Goal: Information Seeking & Learning: Learn about a topic

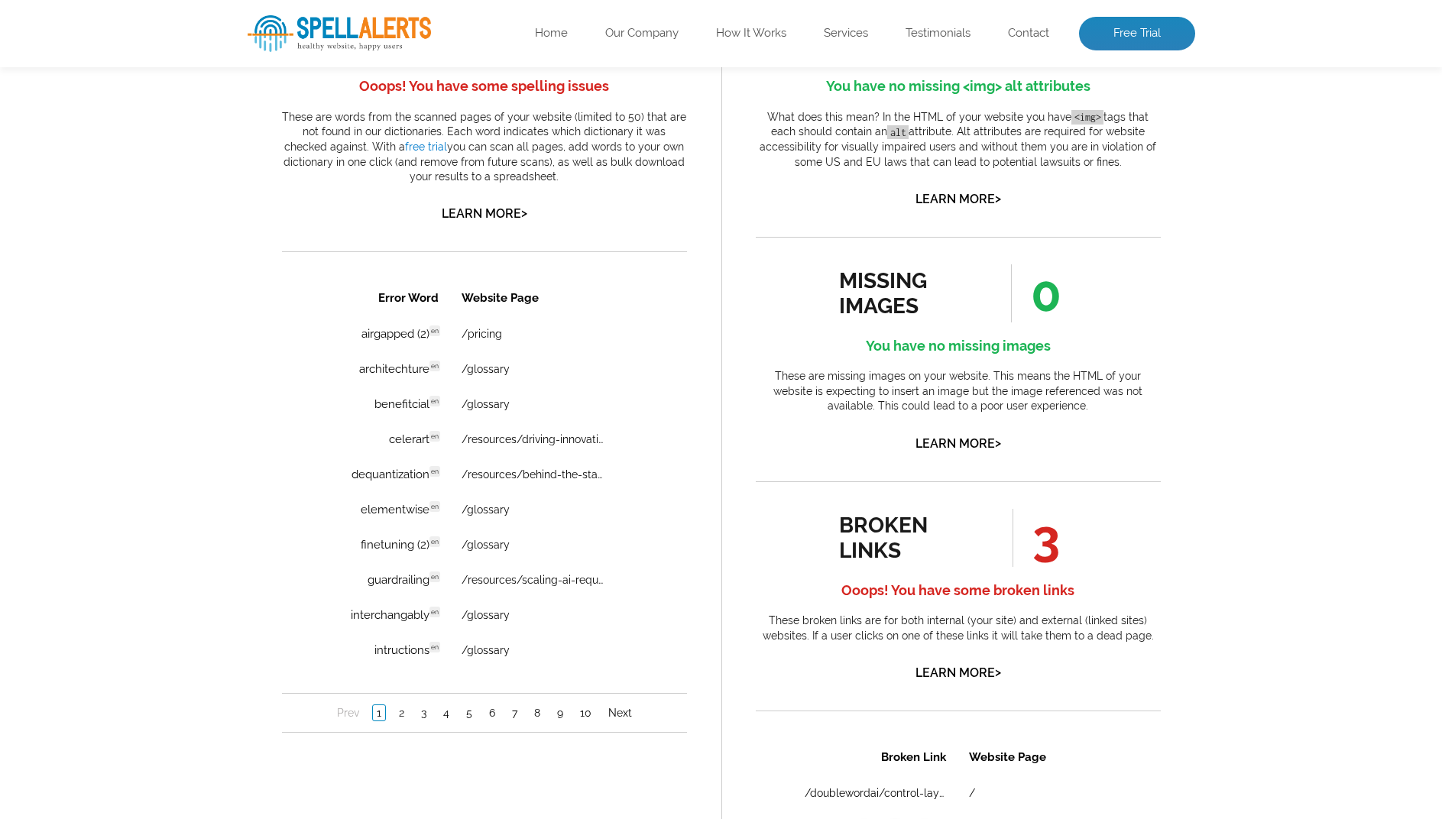
scroll to position [917, 0]
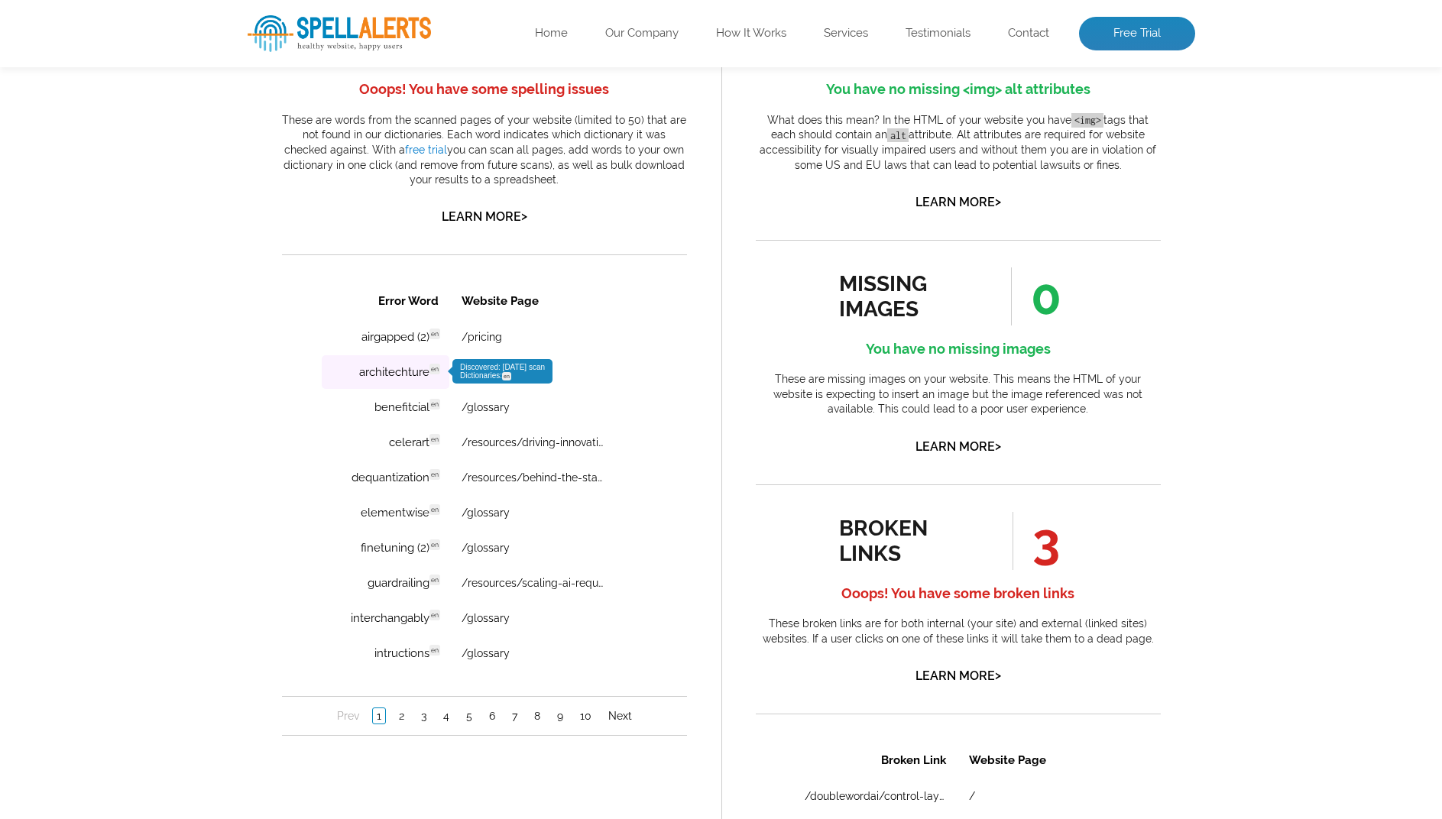
click at [383, 374] on td "architechture en Discovered: 09-29-2025 scan Dictionaries: en" at bounding box center [385, 372] width 128 height 34
click at [400, 400] on td "benefitcial en Discovered: 09-29-2025 scan Dictionaries: en" at bounding box center [385, 408] width 128 height 34
click at [397, 720] on link "2" at bounding box center [400, 716] width 13 height 15
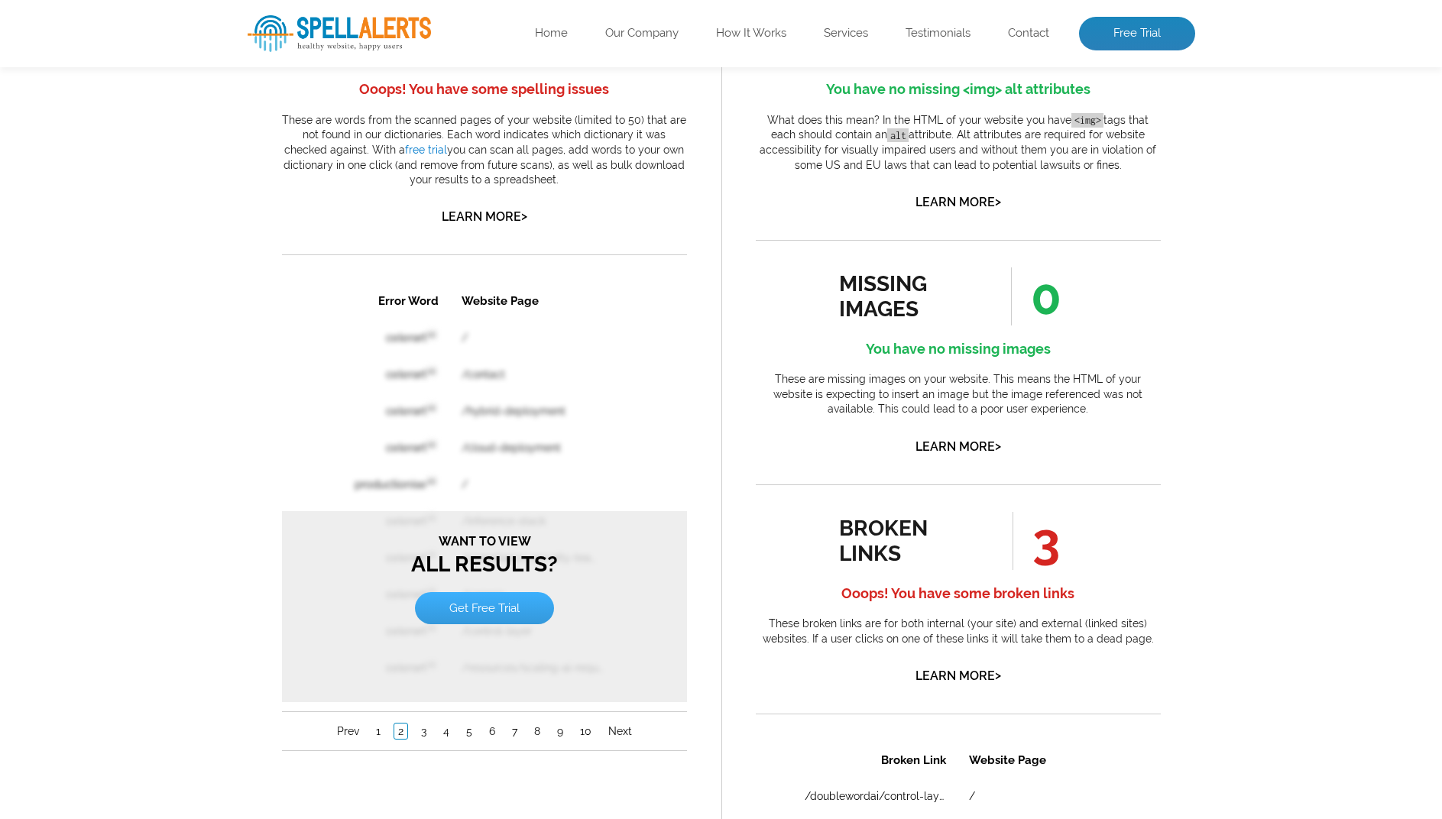
scroll to position [0, 0]
click at [479, 619] on link "Get Free Trial" at bounding box center [483, 608] width 139 height 32
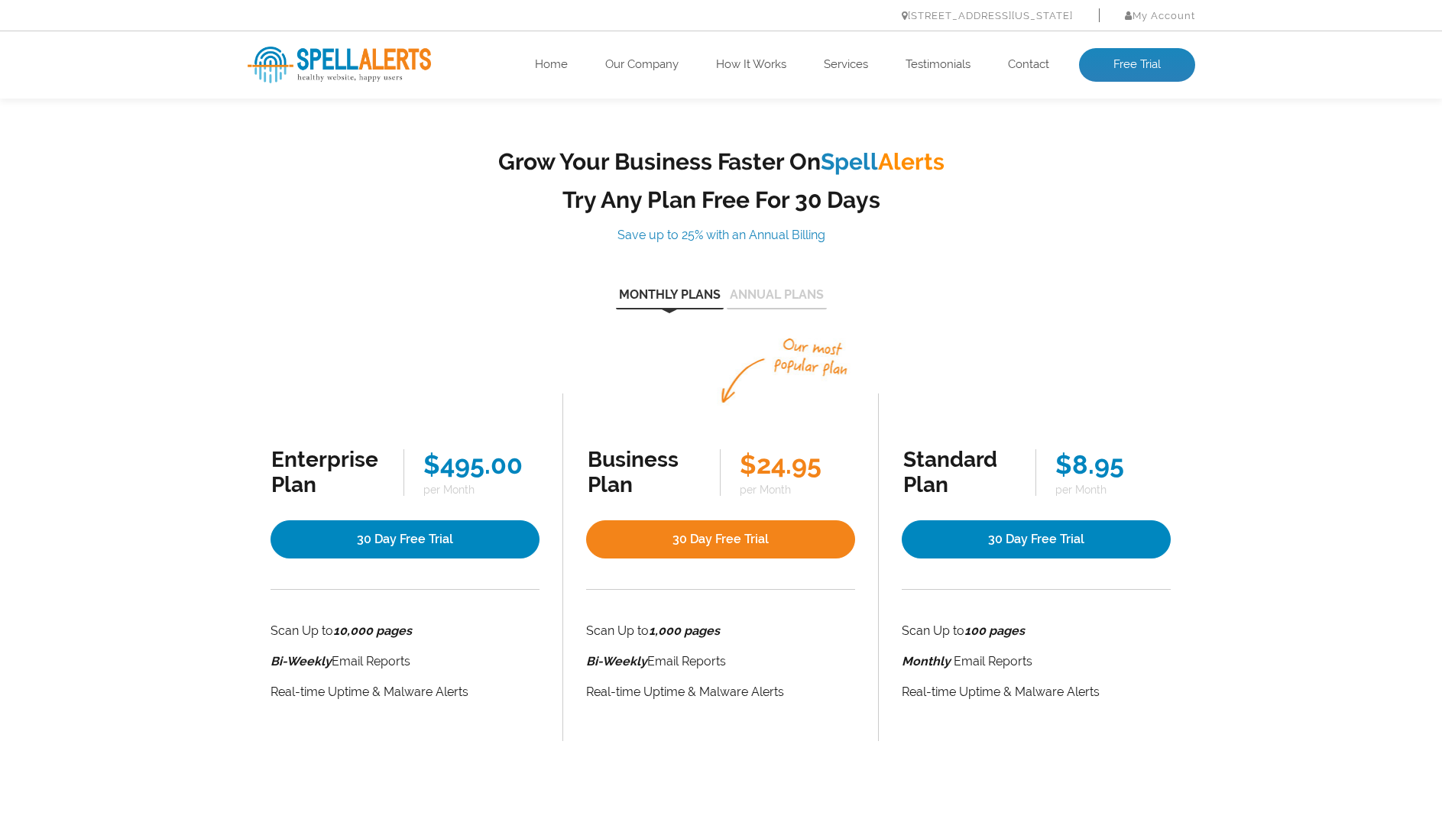
scroll to position [2, 0]
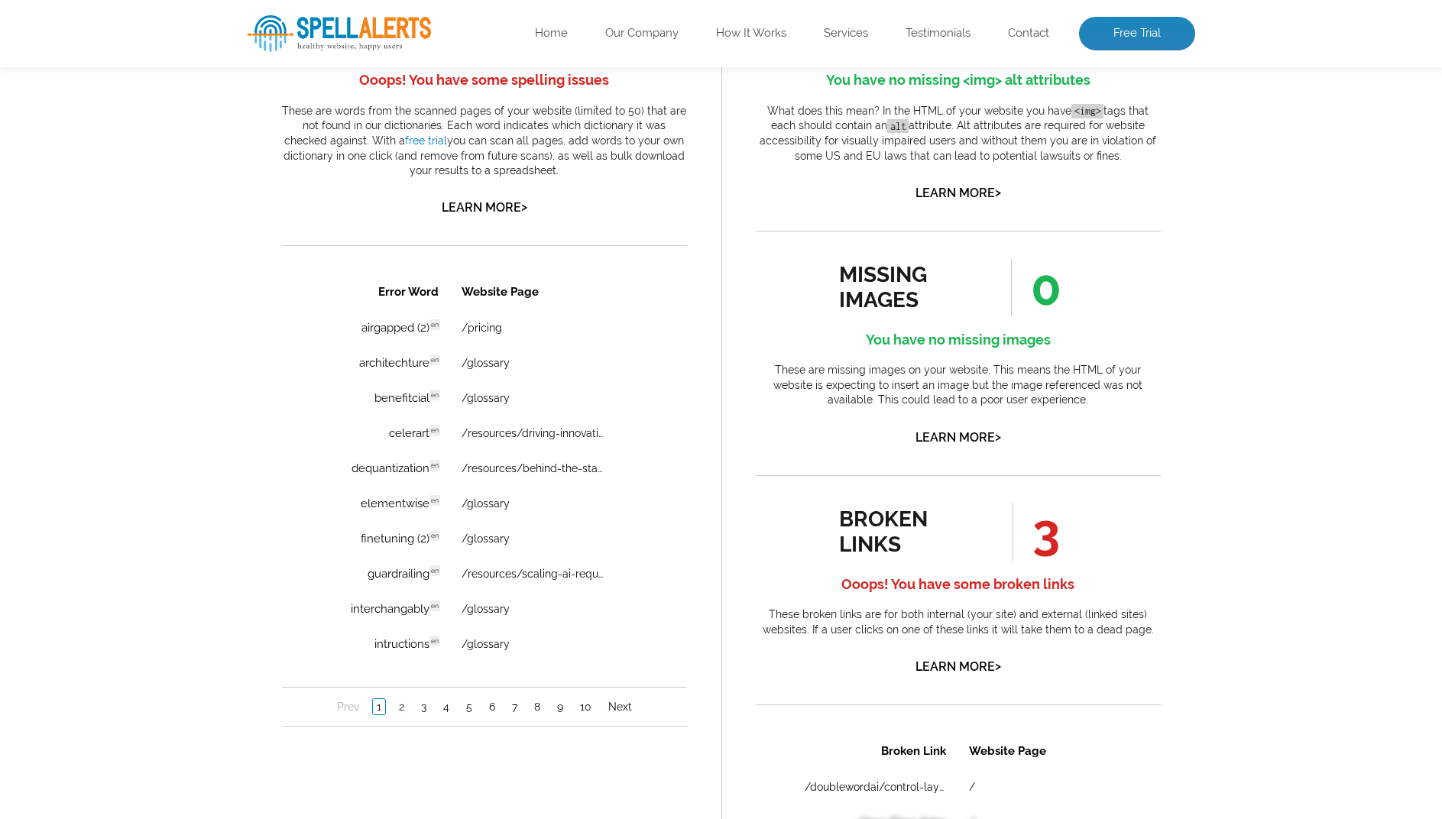
scroll to position [925, 0]
click at [958, 673] on link "Learn More >" at bounding box center [959, 667] width 86 height 15
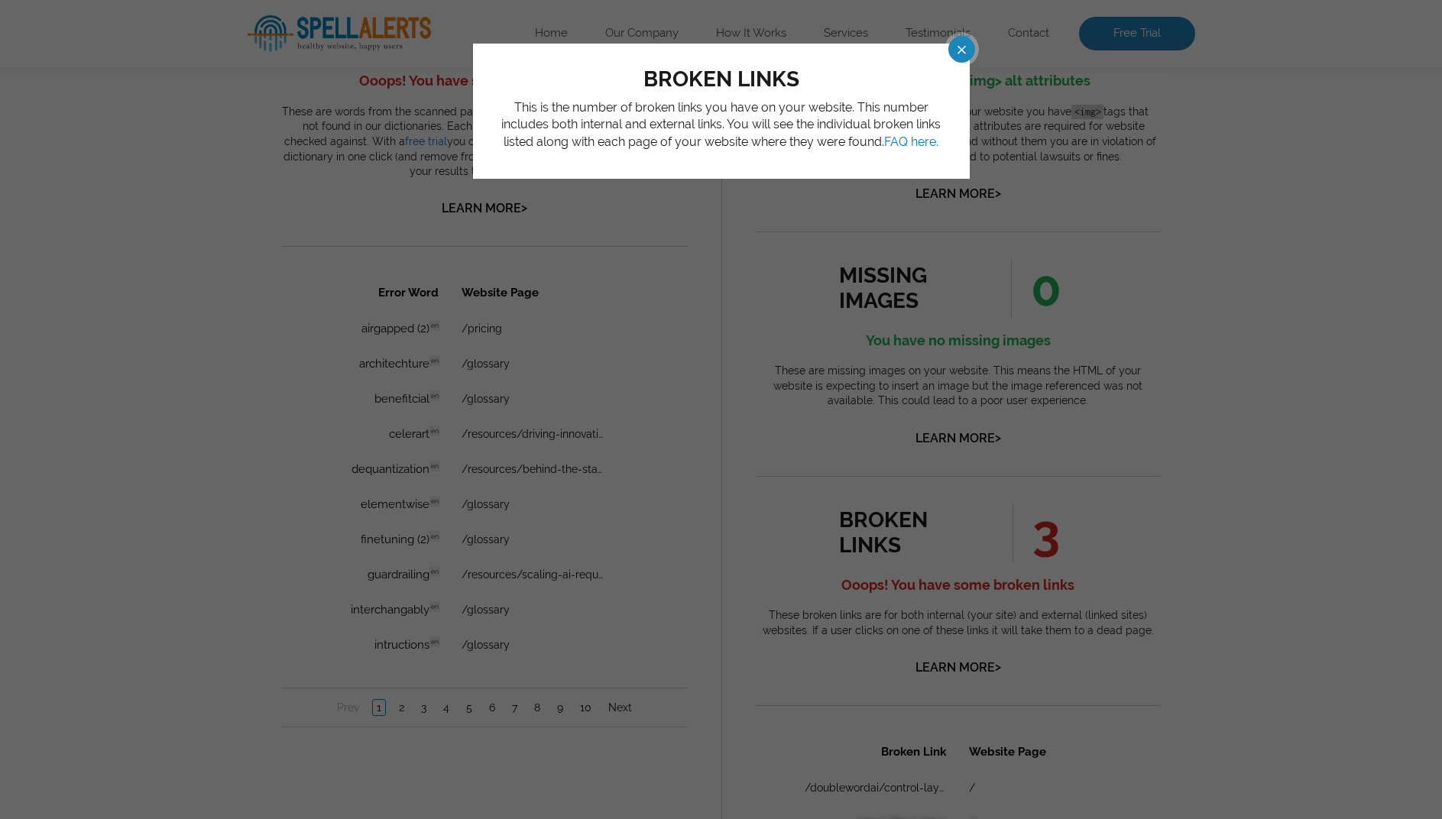
click at [962, 57] on span at bounding box center [949, 49] width 27 height 27
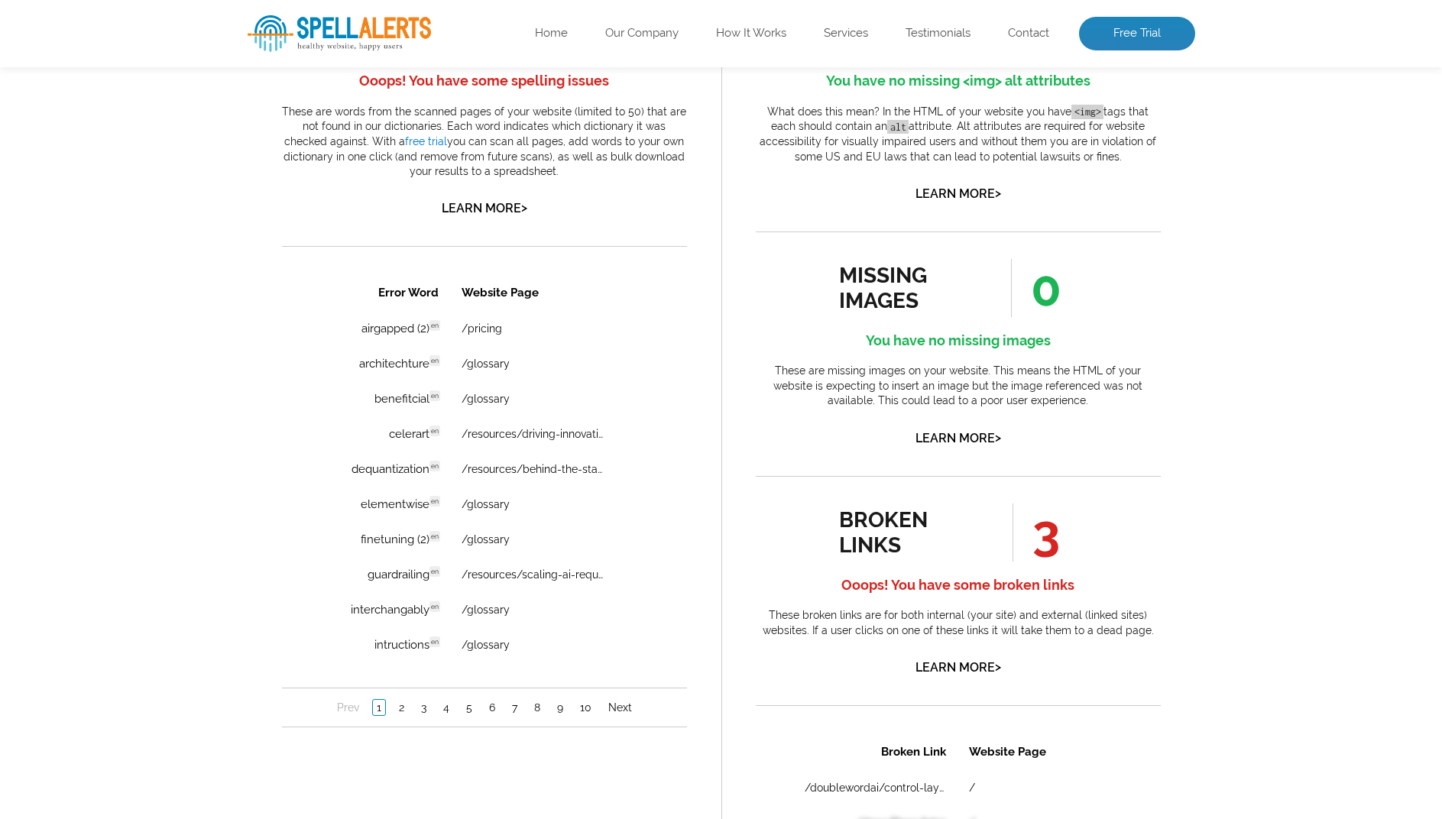
click at [1032, 542] on span "3" at bounding box center [1036, 533] width 47 height 58
click at [1051, 542] on span "3" at bounding box center [1036, 533] width 47 height 58
click at [1021, 590] on h4 "Ooops! You have some broken links" at bounding box center [958, 585] width 405 height 24
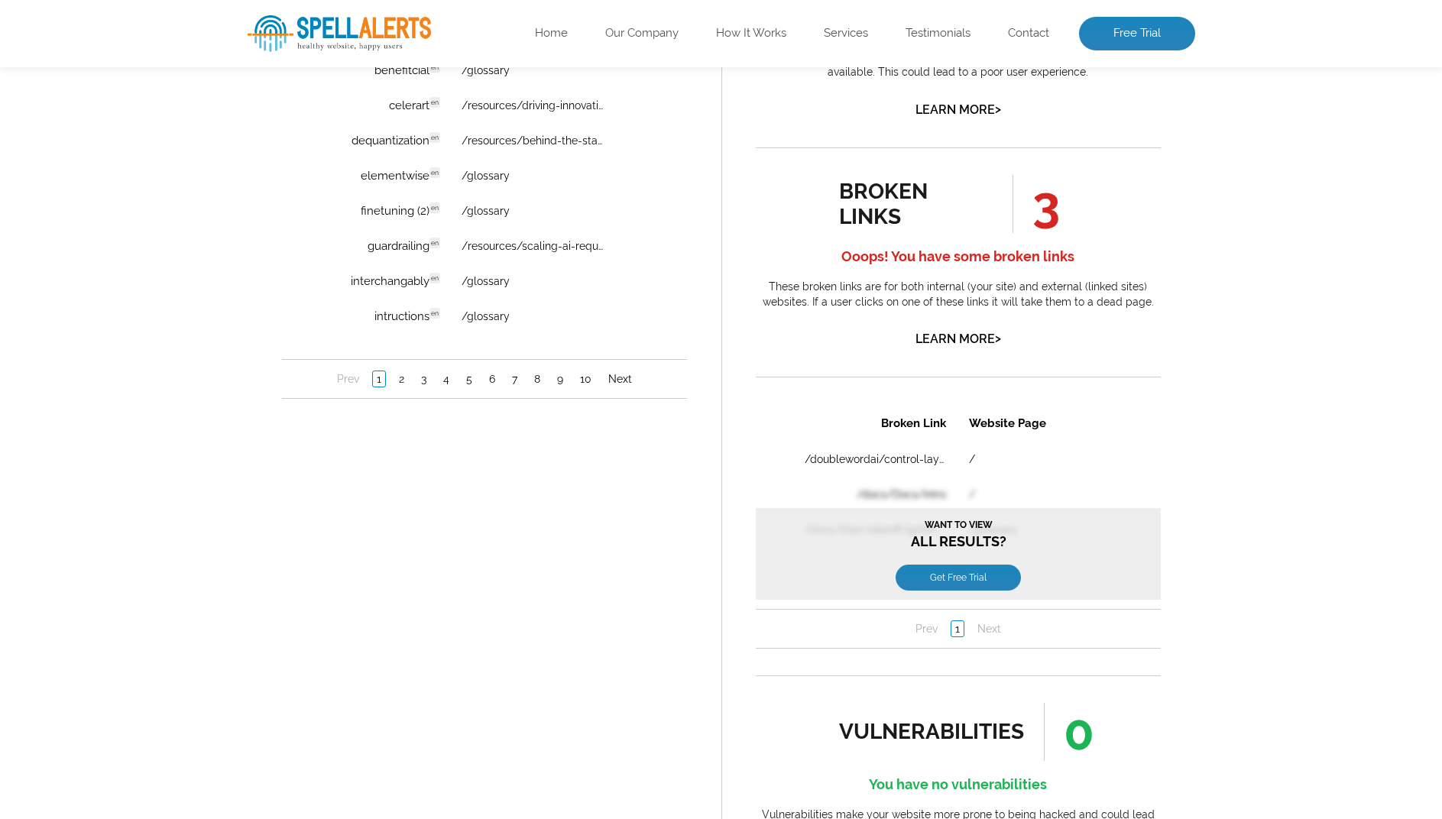
scroll to position [1257, 0]
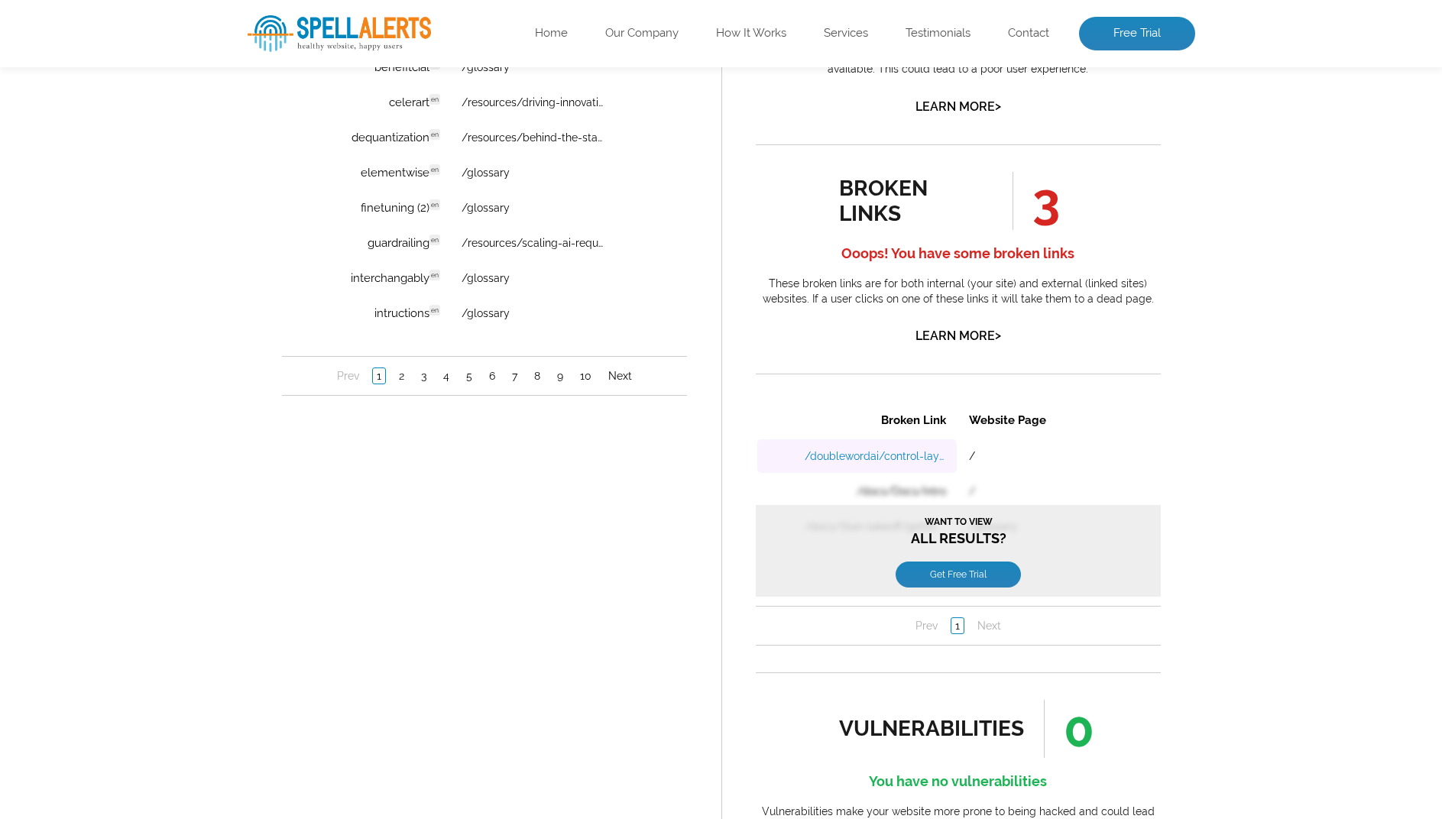
click at [926, 453] on link "/doublewordai/control-layer" at bounding box center [874, 455] width 141 height 12
